Goal: Register for event/course

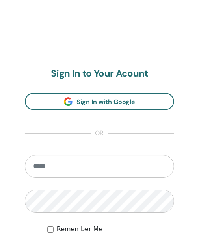
scroll to position [387, 0]
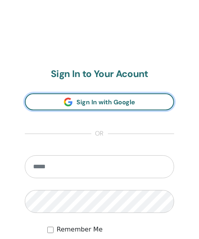
click at [159, 103] on link "Sign In with Google" at bounding box center [100, 101] width 150 height 17
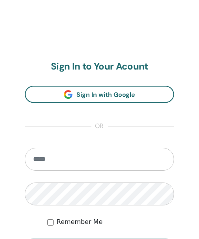
scroll to position [434, 0]
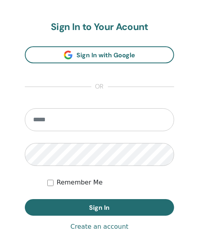
click at [136, 120] on input "email" at bounding box center [100, 119] width 150 height 23
click at [103, 122] on input "email" at bounding box center [100, 119] width 150 height 23
click at [107, 121] on input "email" at bounding box center [100, 119] width 150 height 23
type input "**********"
click at [123, 210] on button "Sign In" at bounding box center [100, 207] width 150 height 17
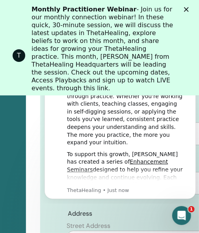
scroll to position [348, 92]
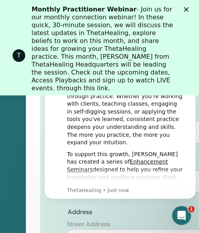
click at [81, 97] on link "Join Live or Replays Here" at bounding box center [76, 101] width 89 height 9
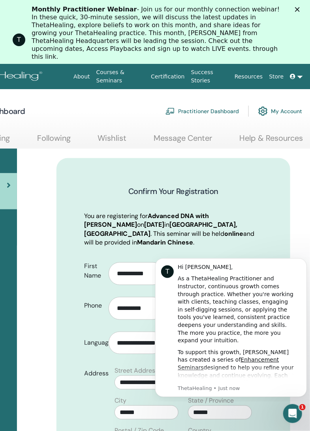
click at [296, 267] on icon "Dismiss notification" at bounding box center [296, 267] width 4 height 4
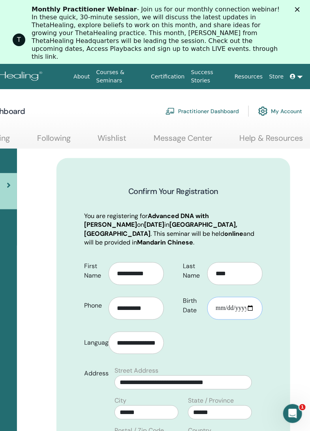
click at [244, 312] on input "**********" at bounding box center [234, 308] width 55 height 23
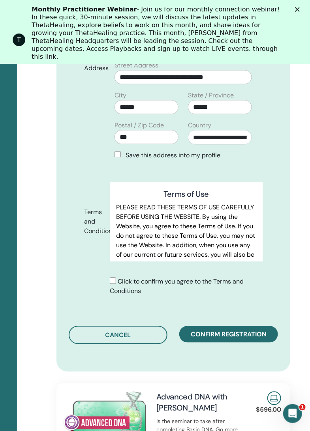
scroll to position [326, 101]
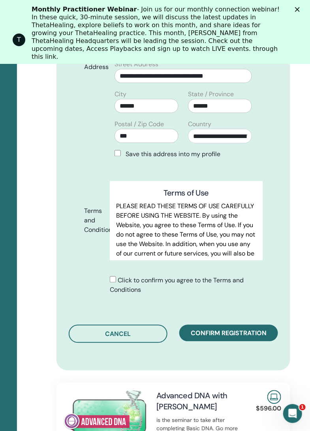
click at [260, 337] on span "Confirm registration" at bounding box center [229, 334] width 76 height 8
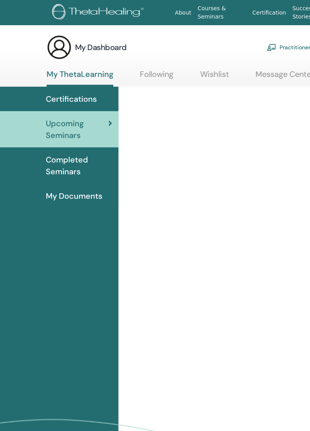
click at [99, 100] on div "Certifications" at bounding box center [59, 99] width 106 height 12
click at [85, 104] on span "Certifications" at bounding box center [71, 99] width 51 height 12
click at [104, 124] on span "Upcoming Seminars" at bounding box center [77, 130] width 62 height 24
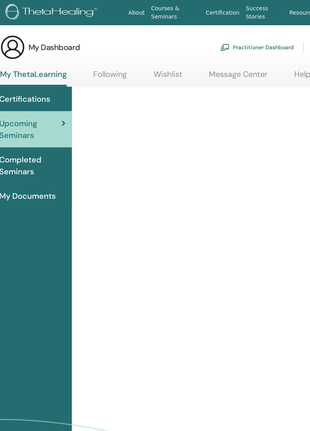
scroll to position [0, 47]
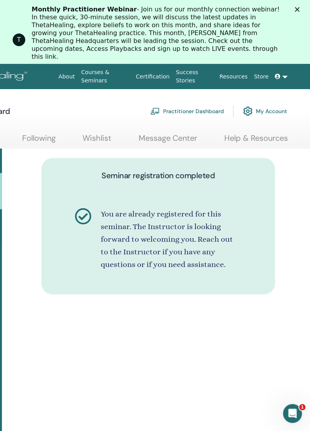
scroll to position [0, 117]
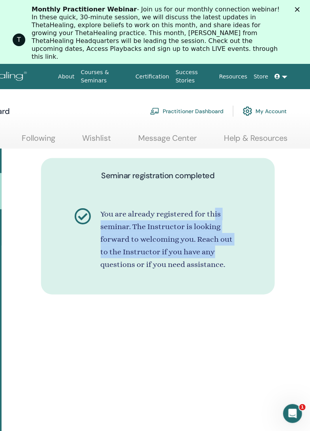
click at [271, 293] on div "Seminar registration completed You are already registered for this seminar. The…" at bounding box center [158, 232] width 253 height 167
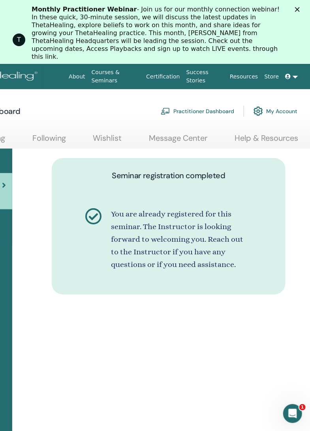
scroll to position [0, 0]
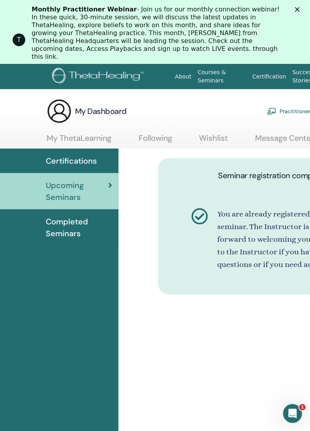
click at [95, 195] on span "Upcoming Seminars" at bounding box center [77, 192] width 62 height 24
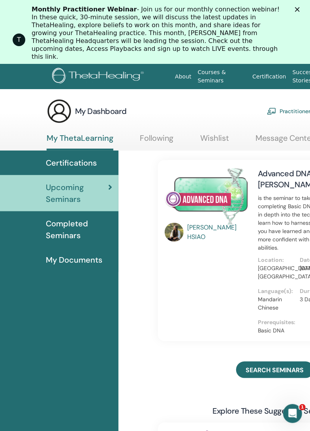
click at [88, 194] on span "Upcoming Seminars" at bounding box center [77, 194] width 62 height 24
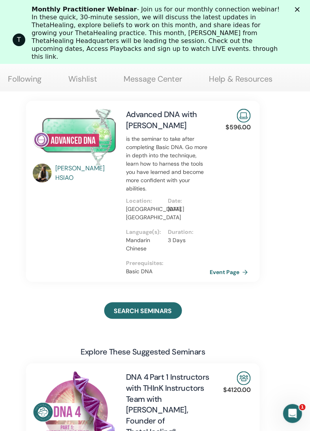
scroll to position [32, 132]
